Goal: Information Seeking & Learning: Learn about a topic

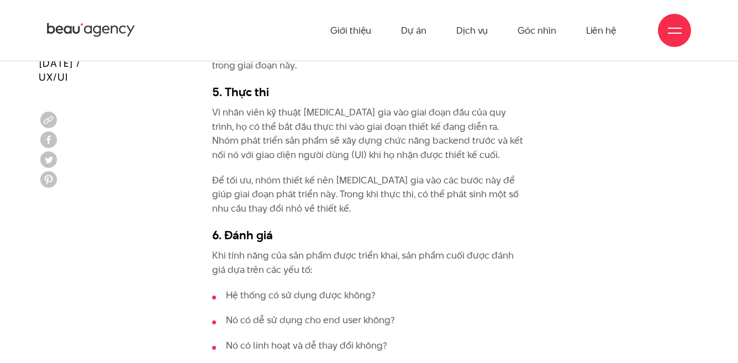
scroll to position [3534, 0]
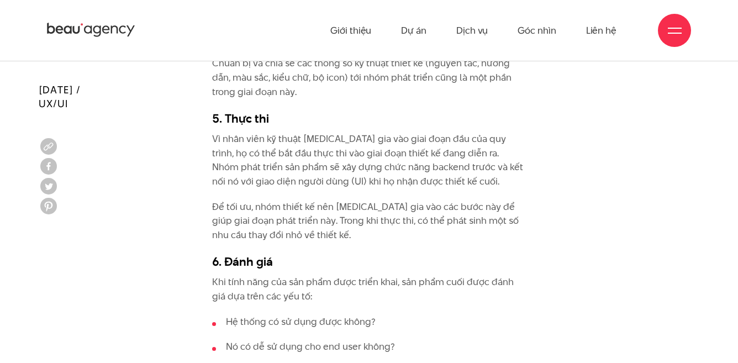
click at [457, 176] on p "Vì nhân viên kỹ thuật [MEDICAL_DATA] gia vào giai đoạn đầu của quy trình, họ có…" at bounding box center [369, 160] width 314 height 56
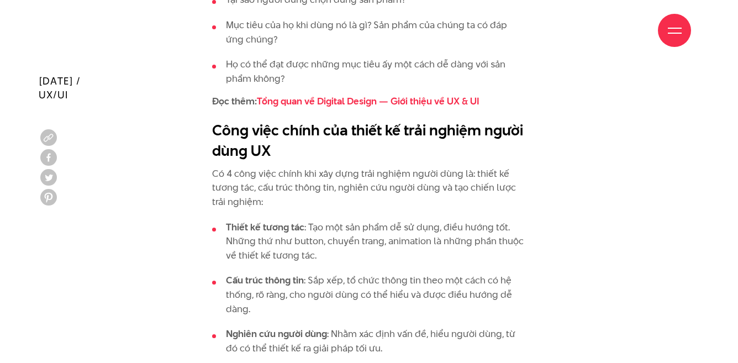
scroll to position [1601, 0]
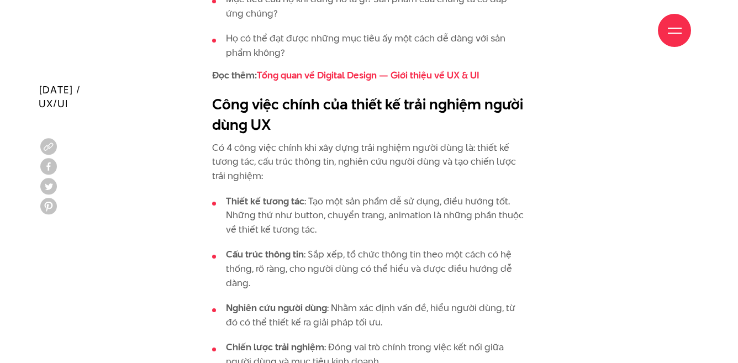
click at [215, 144] on p "Có 4 công việc chính khi xây dựng trải nghiệm người dùng là: thiết kế tương tác…" at bounding box center [369, 162] width 314 height 43
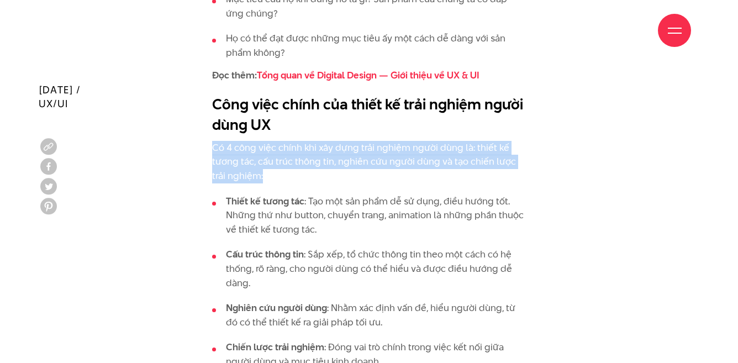
drag, startPoint x: 211, startPoint y: 144, endPoint x: 278, endPoint y: 172, distance: 71.8
click at [278, 172] on p "Có 4 công việc chính khi xây dựng trải nghiệm người dùng là: thiết kế tương tác…" at bounding box center [369, 162] width 314 height 43
copy p "Có 4 công việc chính khi xây dựng trải nghiệm người dùng là: thiết kế tương tác…"
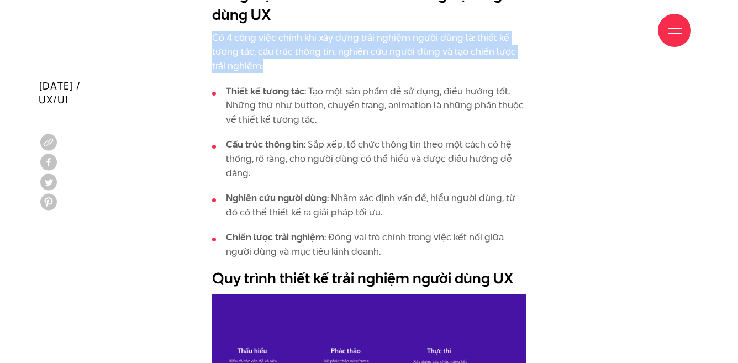
scroll to position [1712, 0]
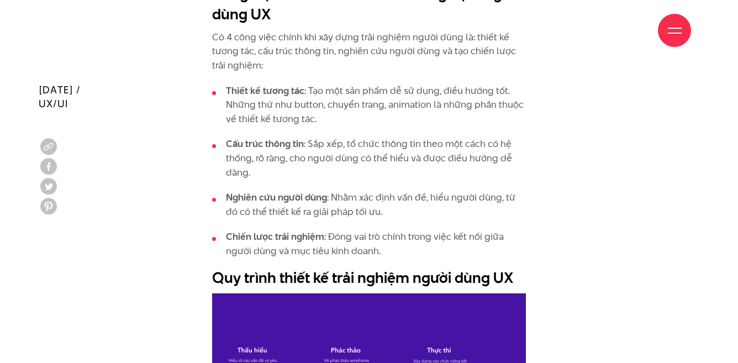
click at [298, 146] on strong "Cấu trúc thông tin" at bounding box center [265, 143] width 78 height 13
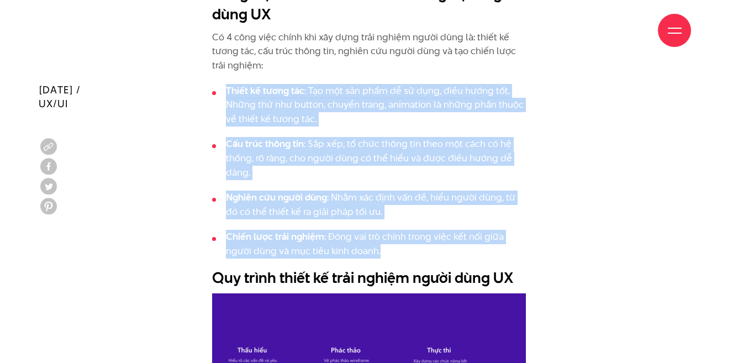
drag, startPoint x: 382, startPoint y: 251, endPoint x: 225, endPoint y: 91, distance: 223.4
click at [225, 91] on ul "Thiết kế tương tác : Tạo một sản phẩm dễ sử dụng, điều hướng tốt. Những thứ như…" at bounding box center [369, 171] width 314 height 174
copy ul "Thiết kế tương tác : Tạo một sản phẩm dễ sử dụng, điều hướng tốt. Những thứ như…"
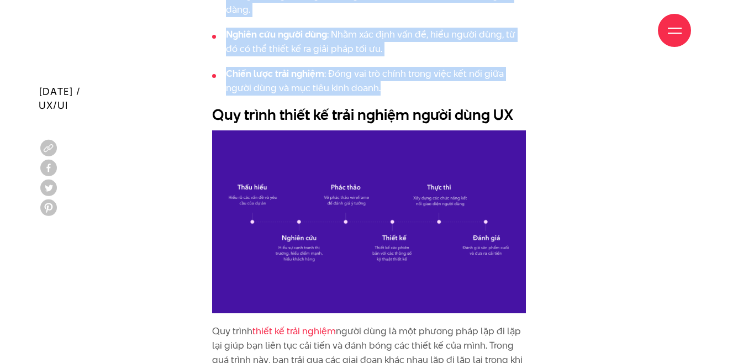
scroll to position [1877, 0]
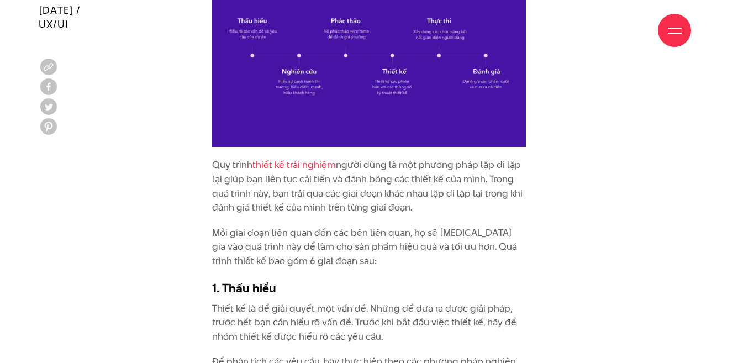
scroll to position [2098, 0]
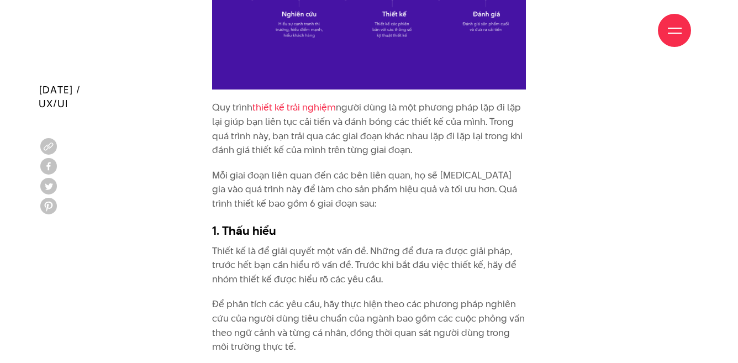
click at [277, 207] on p "Mỗi giai đoạn liên quan đến các bên liên quan, họ sẽ [MEDICAL_DATA] gia vào quá…" at bounding box center [369, 189] width 314 height 43
drag, startPoint x: 334, startPoint y: 184, endPoint x: 436, endPoint y: 184, distance: 102.2
click at [436, 184] on p "Mỗi giai đoạn liên quan đến các bên liên quan, họ sẽ [MEDICAL_DATA] gia vào quá…" at bounding box center [369, 189] width 314 height 43
click at [453, 199] on p "Mỗi giai đoạn liên quan đến các bên liên quan, họ sẽ [MEDICAL_DATA] gia vào quá…" at bounding box center [369, 189] width 314 height 43
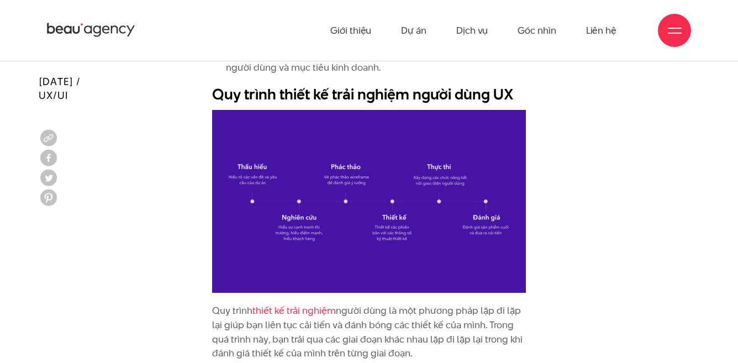
scroll to position [1933, 0]
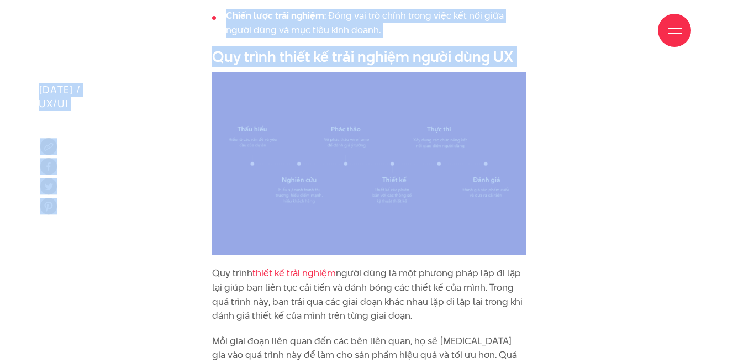
drag, startPoint x: 211, startPoint y: 47, endPoint x: 370, endPoint y: 250, distance: 257.3
click at [505, 166] on img at bounding box center [369, 163] width 314 height 183
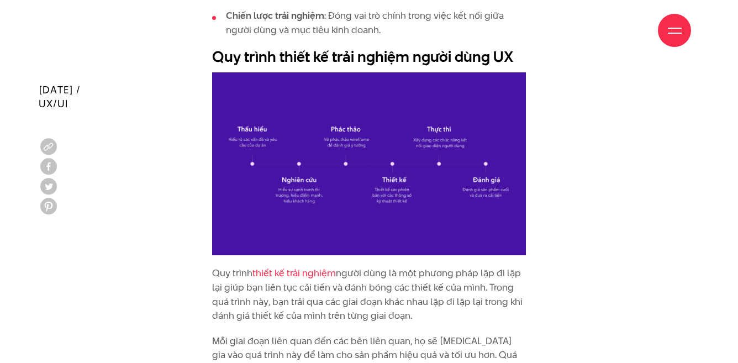
click at [231, 49] on div "Giới thiệu Dự án Dịch vụ Góc nhìn Liên hệ" at bounding box center [369, 30] width 644 height 61
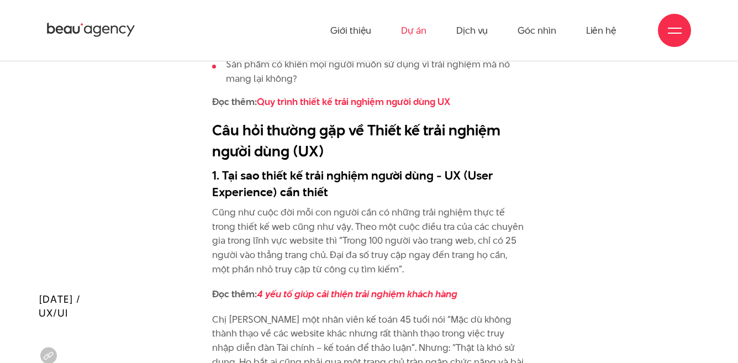
scroll to position [3840, 0]
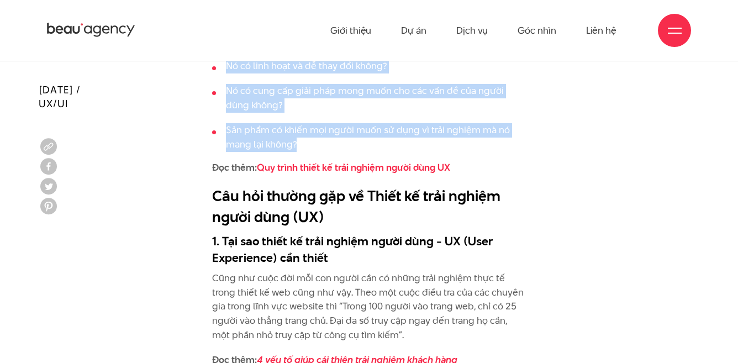
drag, startPoint x: 205, startPoint y: 269, endPoint x: 422, endPoint y: 139, distance: 253.4
click at [392, 170] on link "Quy trình thiết kế trải nghiệm người dùng UX" at bounding box center [353, 167] width 193 height 13
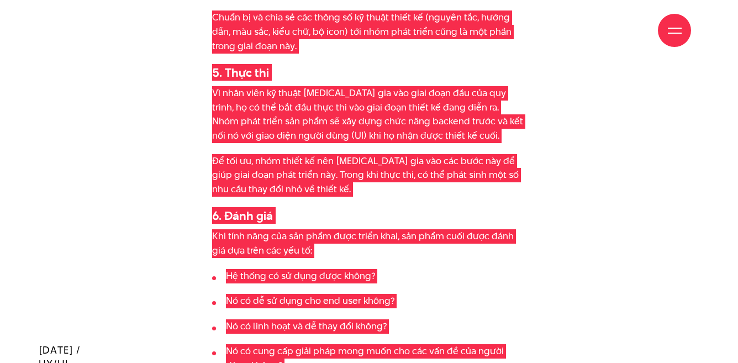
scroll to position [3563, 0]
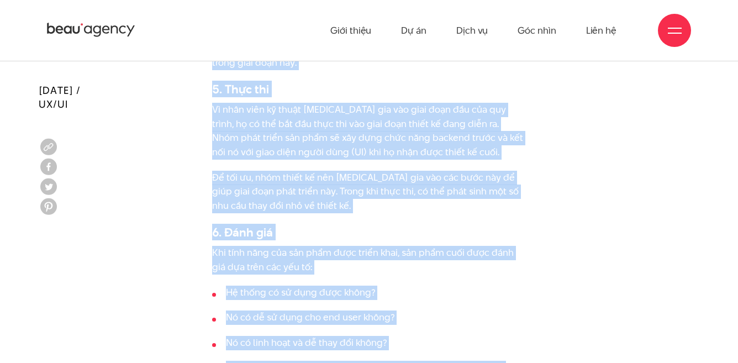
copy div "Quy trình thiết kế trải nghiệm người dùng là một phương pháp lặp đi lặp lại giú…"
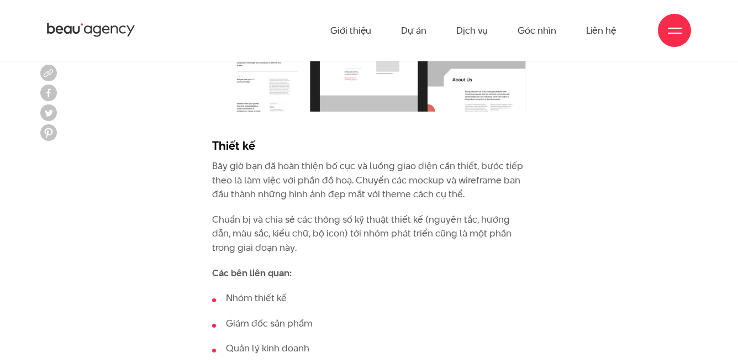
scroll to position [4362, 0]
